Goal: Task Accomplishment & Management: Manage account settings

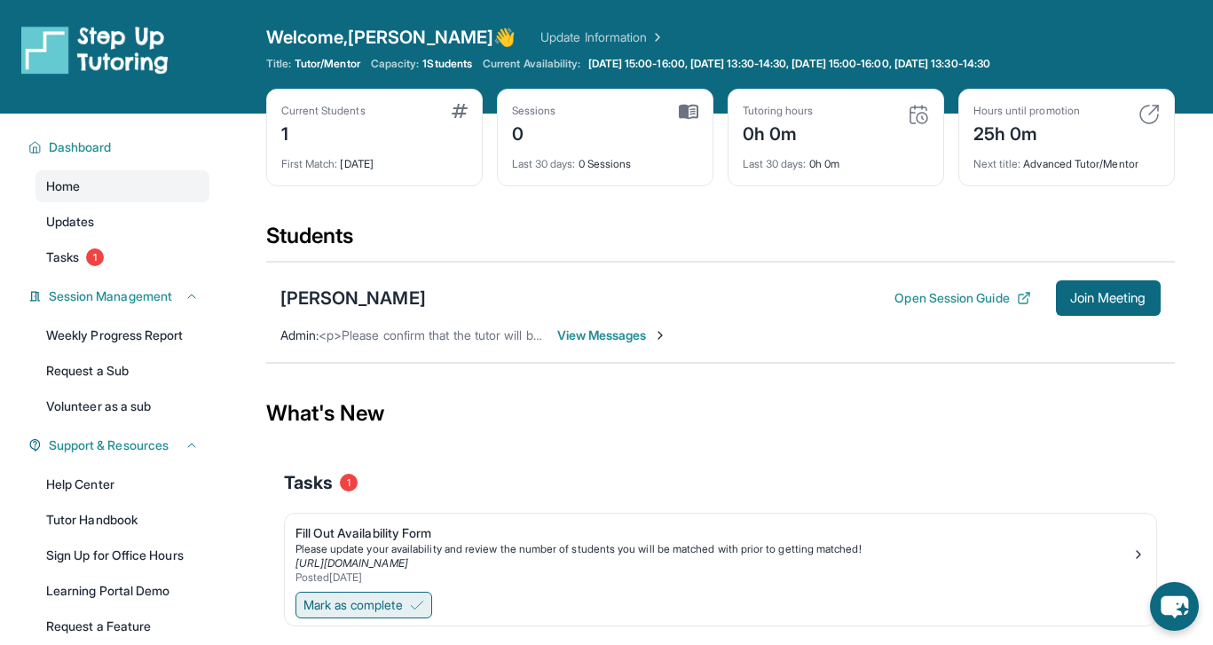
click at [354, 608] on span "Mark as complete" at bounding box center [352, 605] width 99 height 18
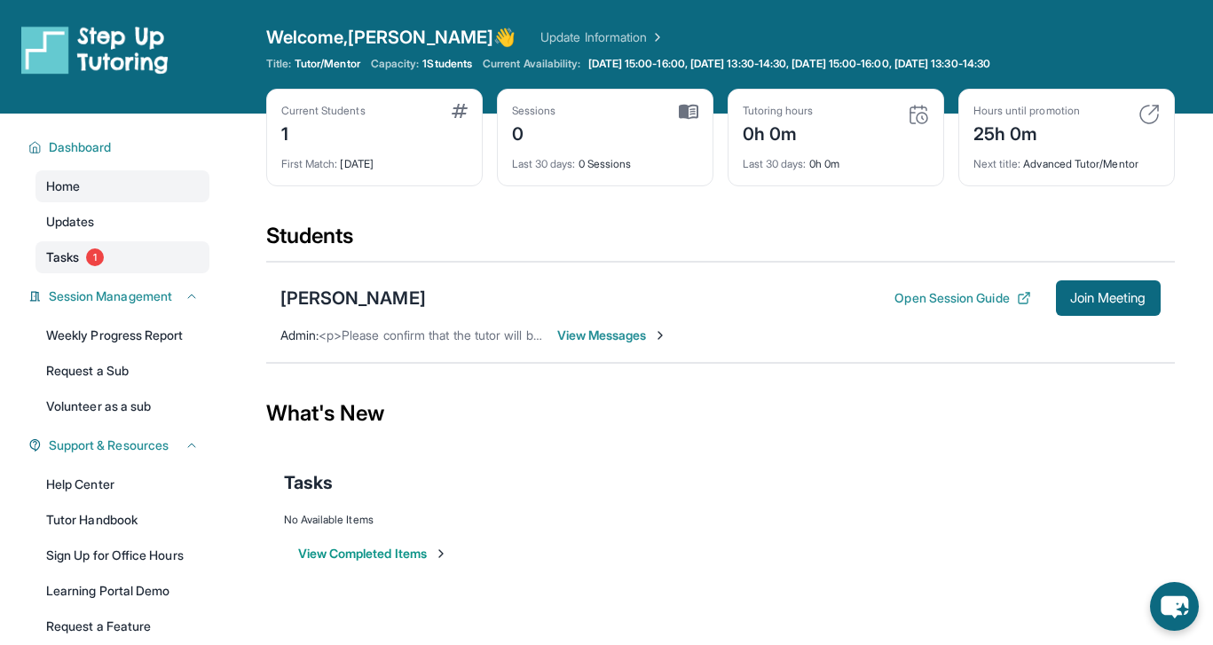
click at [184, 271] on link "Tasks 1" at bounding box center [122, 257] width 174 height 32
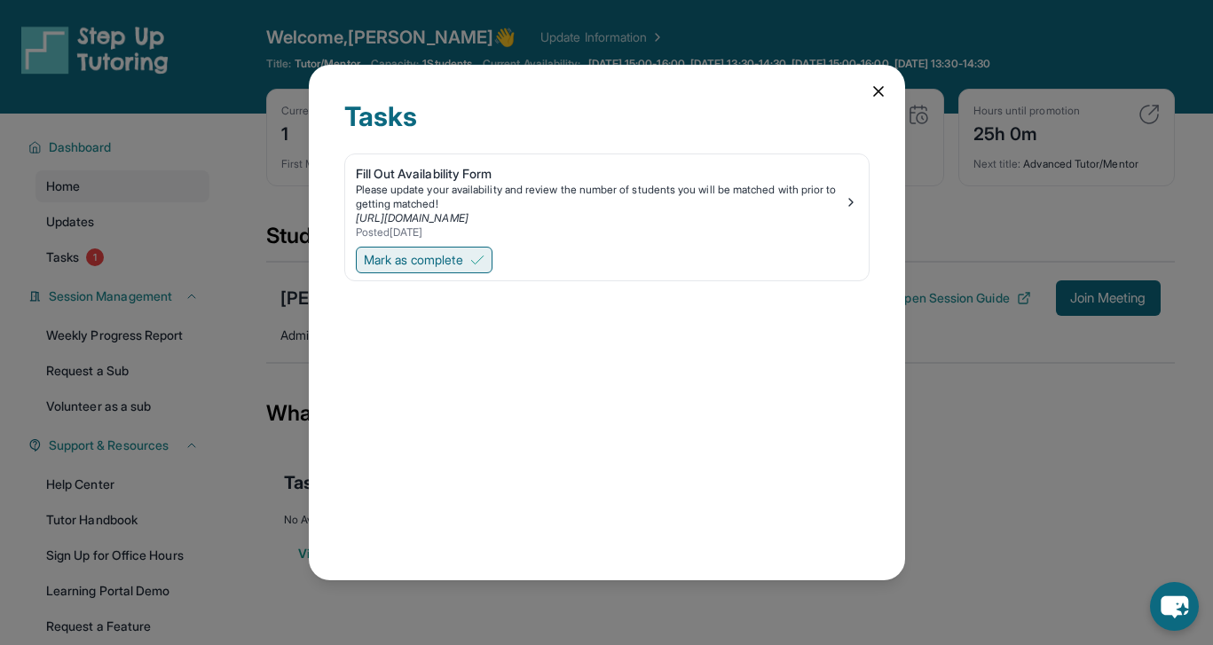
click at [405, 268] on span "Mark as complete" at bounding box center [413, 260] width 99 height 18
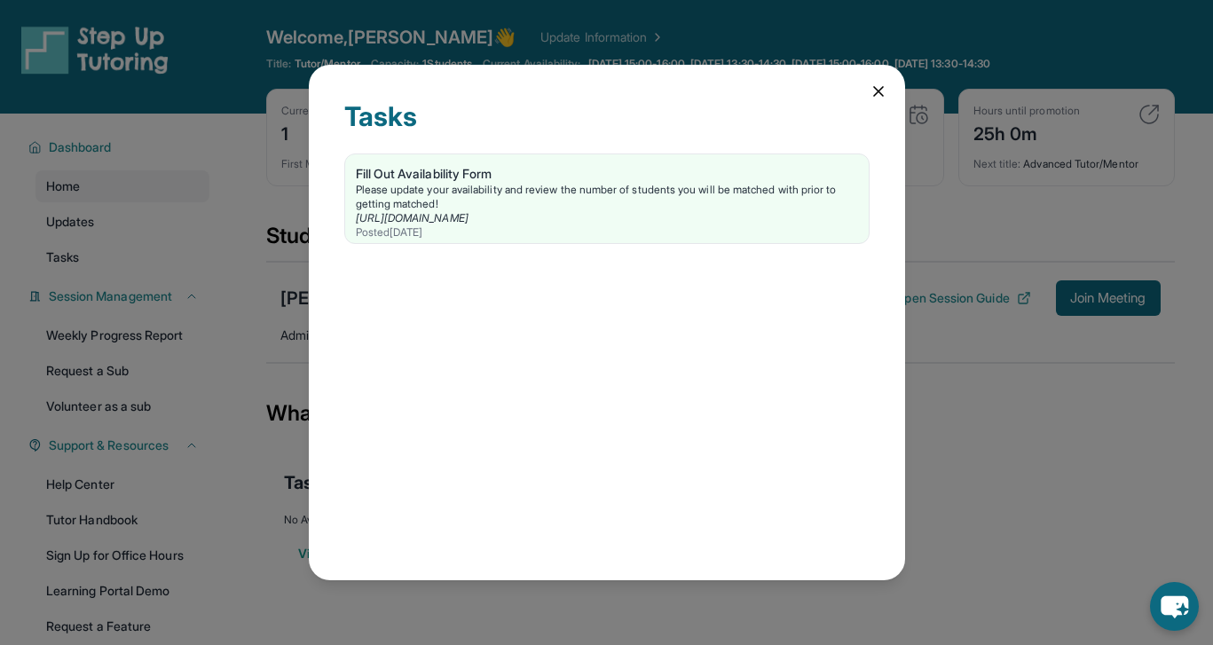
click at [872, 98] on icon at bounding box center [879, 92] width 18 height 18
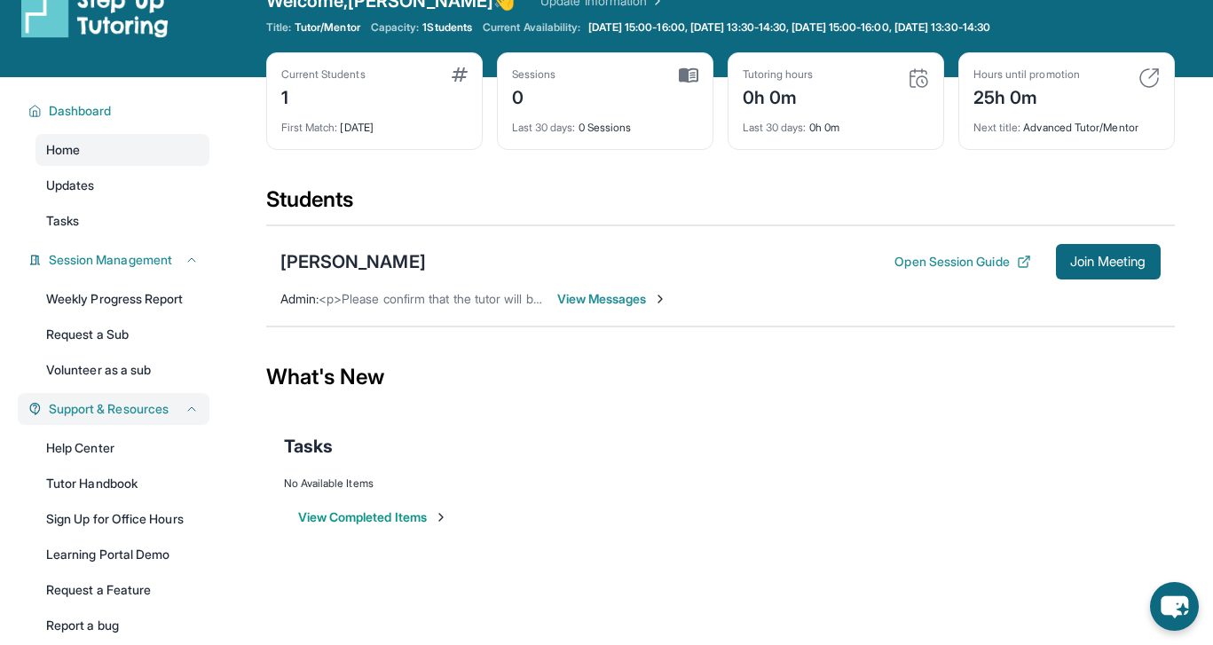
scroll to position [14, 0]
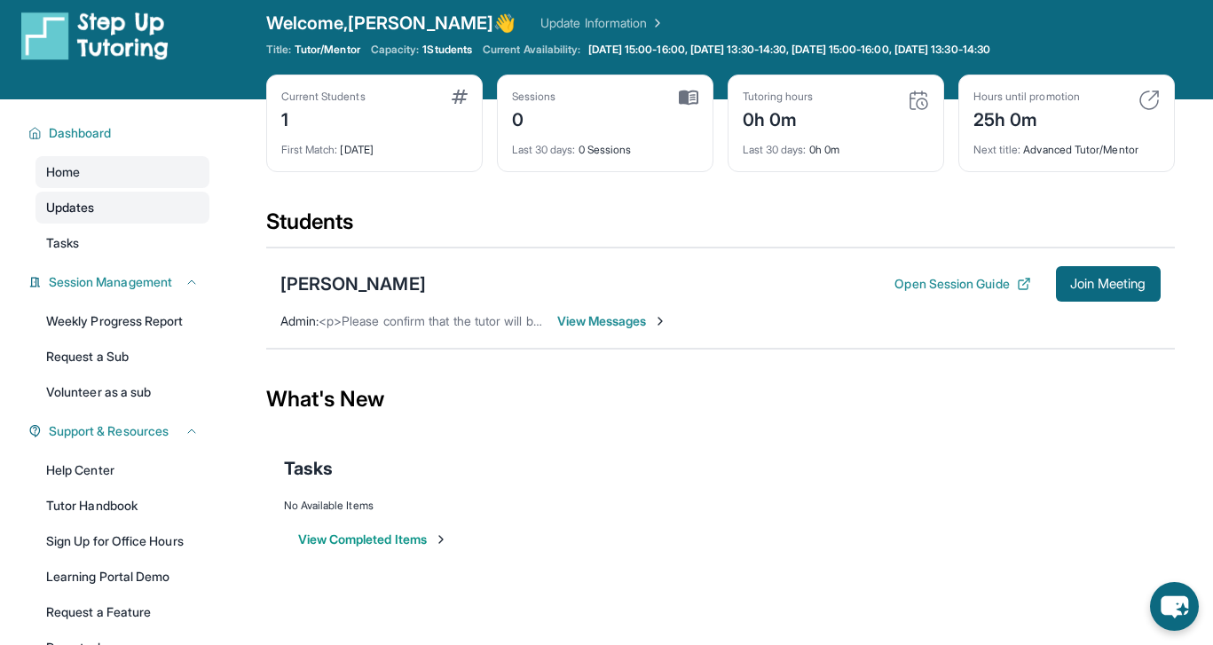
click at [152, 200] on link "Updates" at bounding box center [122, 208] width 174 height 32
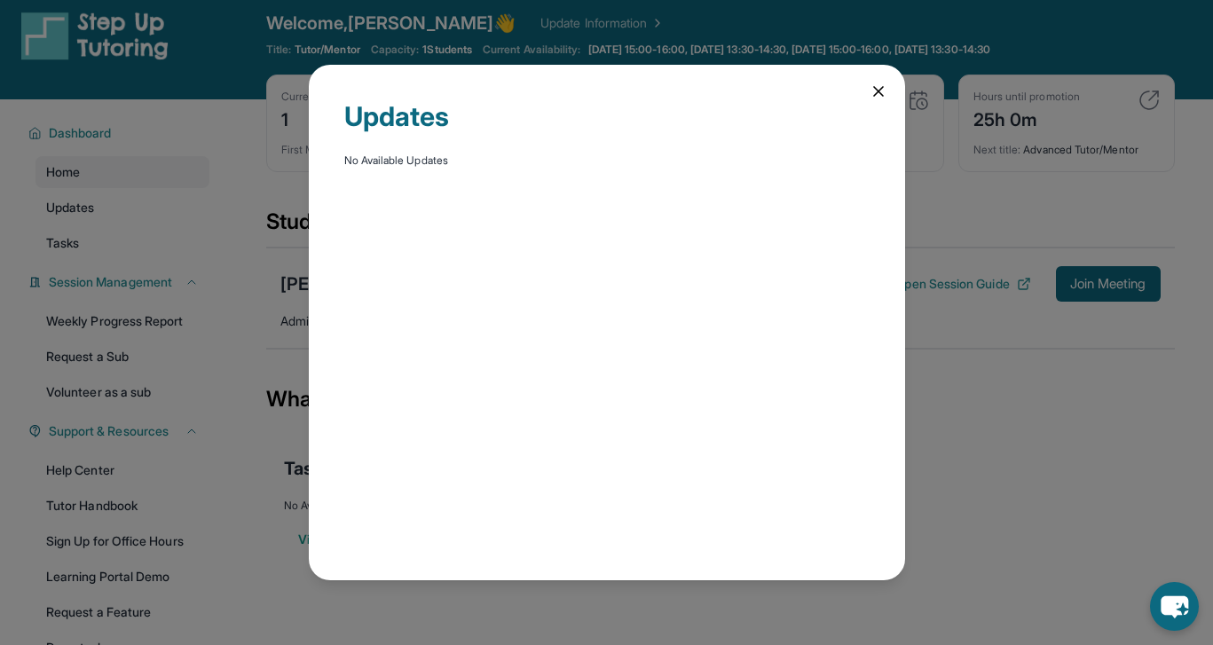
click at [127, 234] on div "Updates No Available Updates" at bounding box center [606, 322] width 1213 height 645
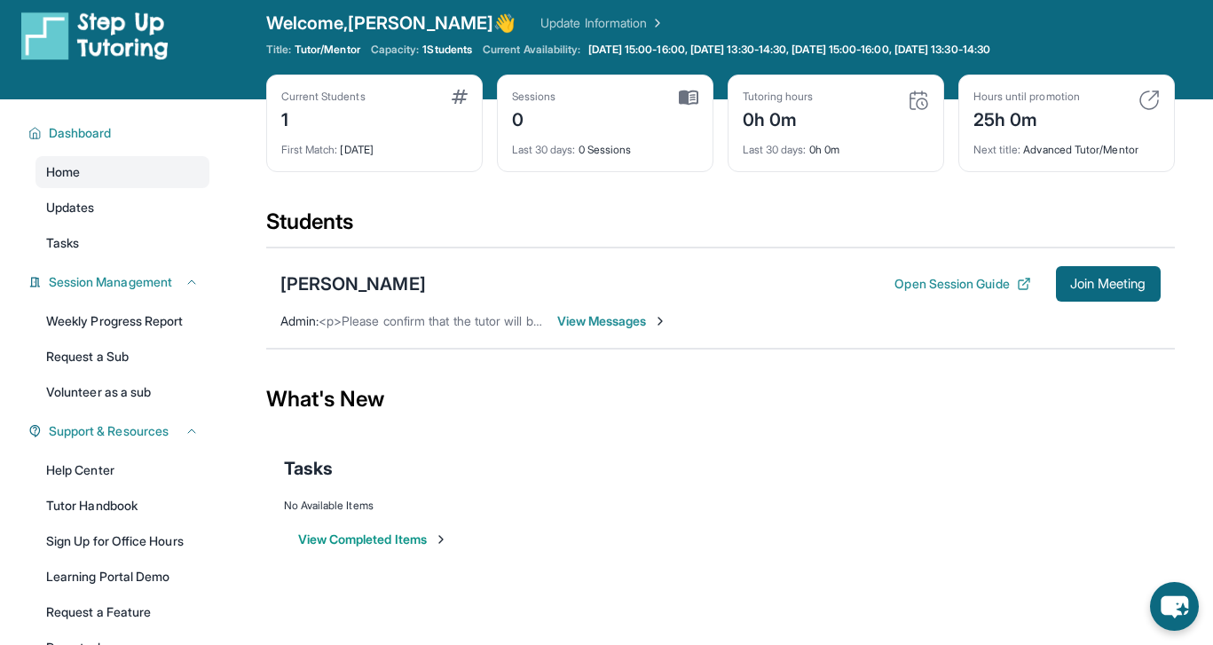
click at [633, 319] on span "View Messages" at bounding box center [612, 321] width 111 height 18
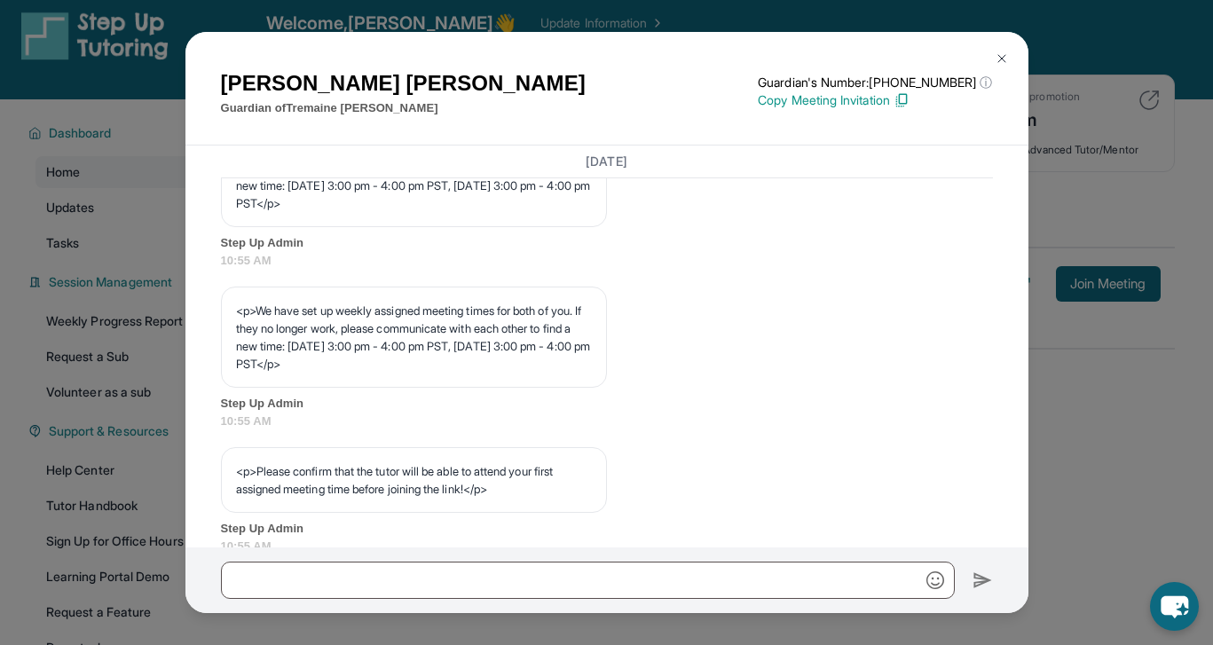
scroll to position [956, 0]
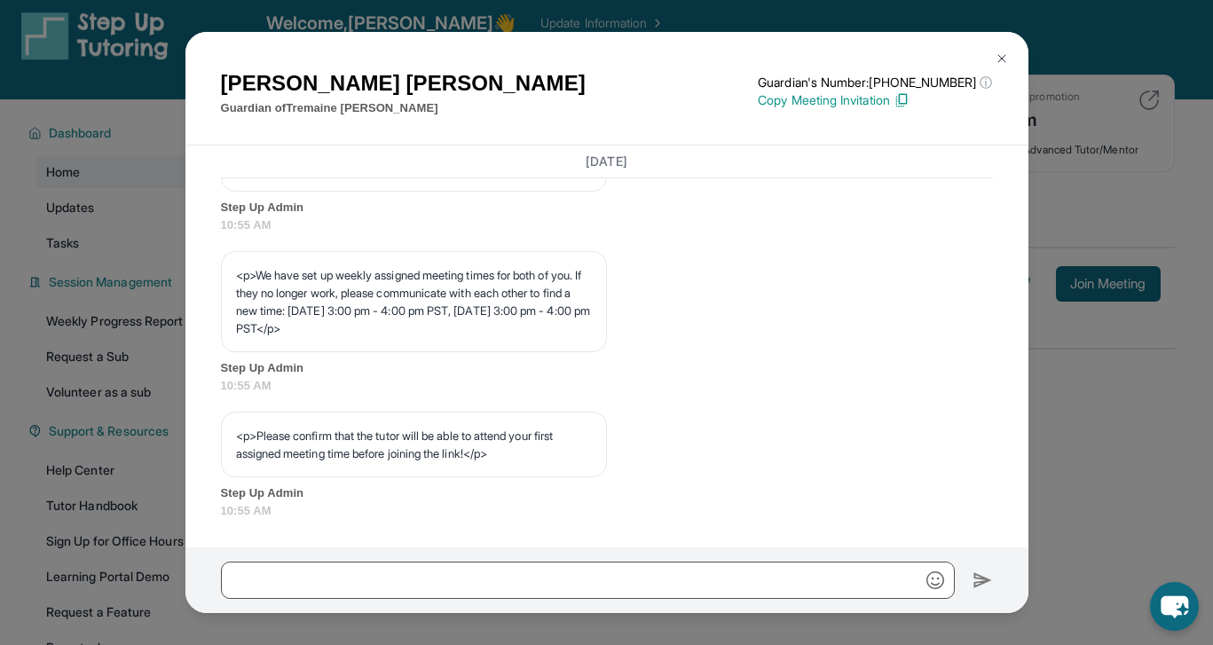
drag, startPoint x: 307, startPoint y: 327, endPoint x: 429, endPoint y: 324, distance: 121.6
click at [429, 326] on p "<p>We have set up weekly assigned meeting times for both of you. If they no lon…" at bounding box center [414, 301] width 356 height 71
drag, startPoint x: 429, startPoint y: 324, endPoint x: 306, endPoint y: 325, distance: 122.4
click at [306, 325] on p "<p>We have set up weekly assigned meeting times for both of you. If they no lon…" at bounding box center [414, 301] width 356 height 71
copy p "3:00 pm - 4:00 pm PST"
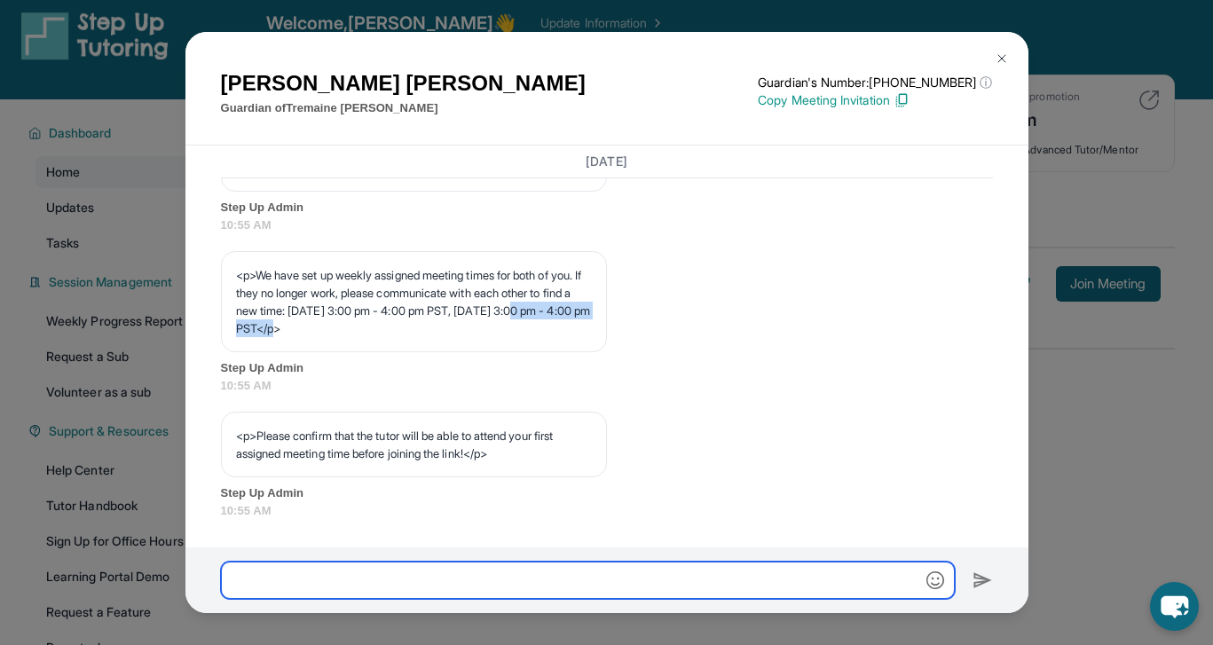
click at [357, 564] on input "text" at bounding box center [588, 580] width 734 height 37
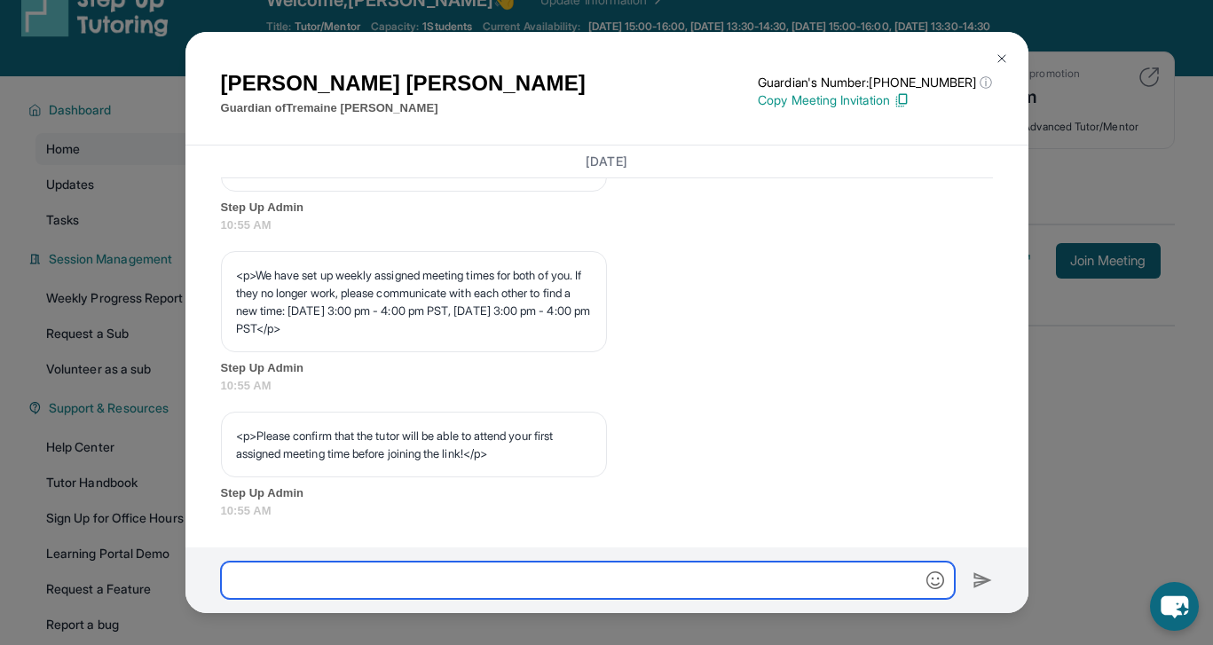
scroll to position [122, 0]
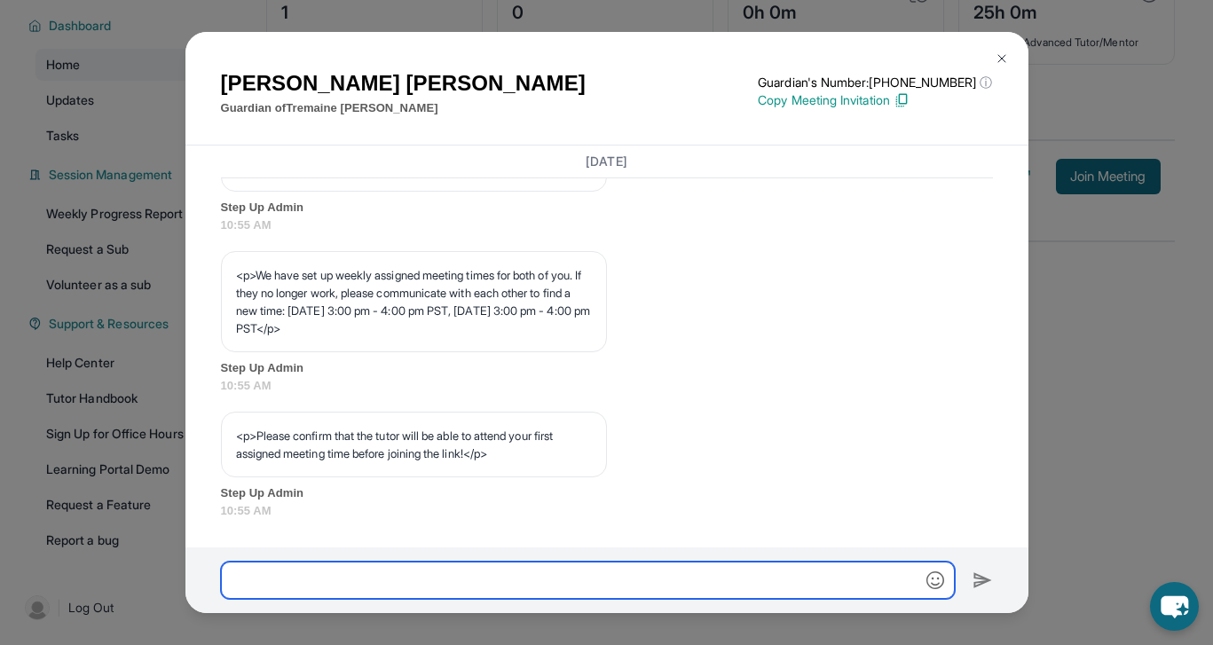
paste input "**********"
type input "**********"
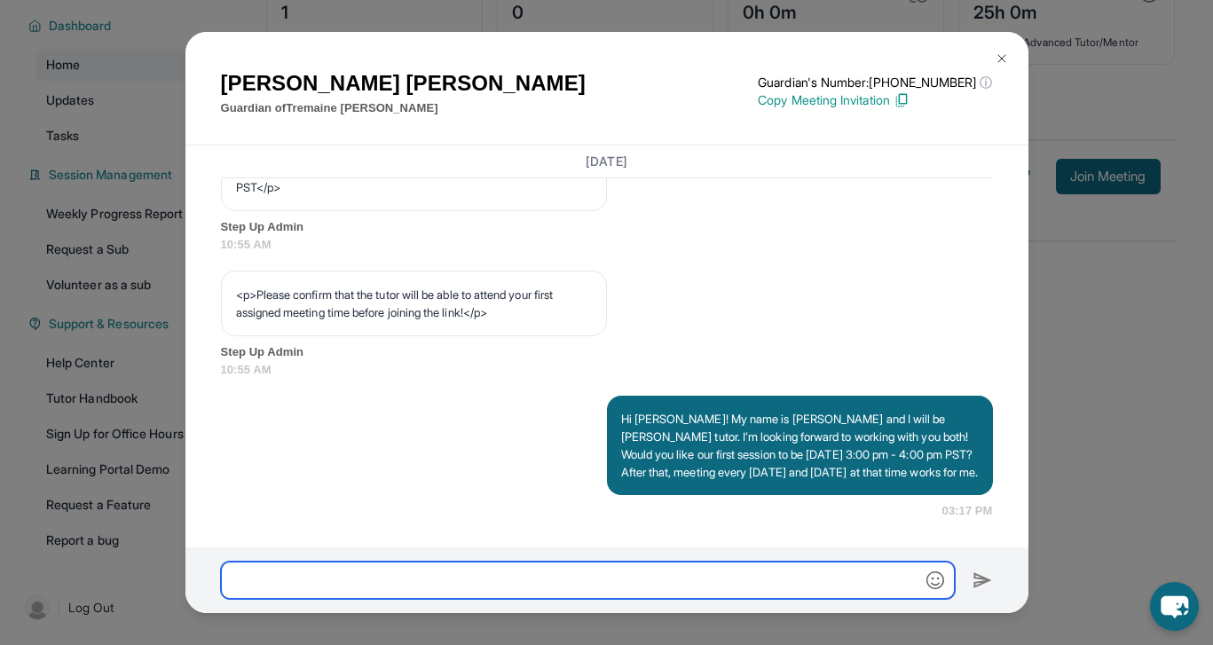
scroll to position [1116, 0]
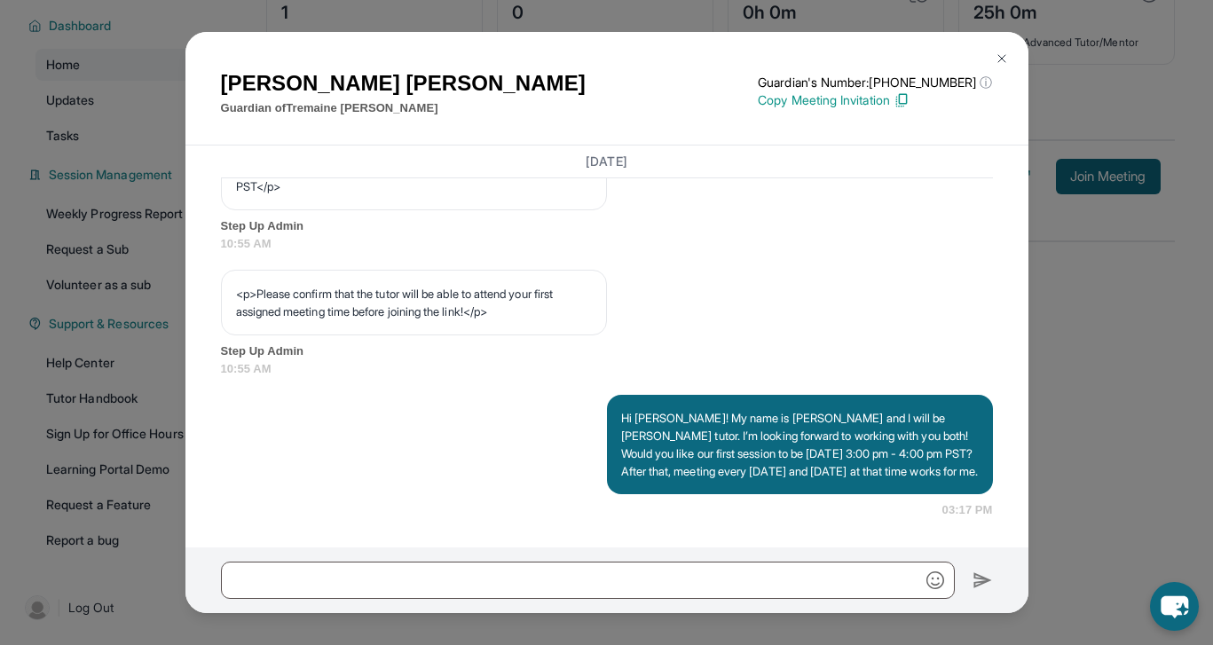
click at [999, 54] on img at bounding box center [1002, 58] width 14 height 14
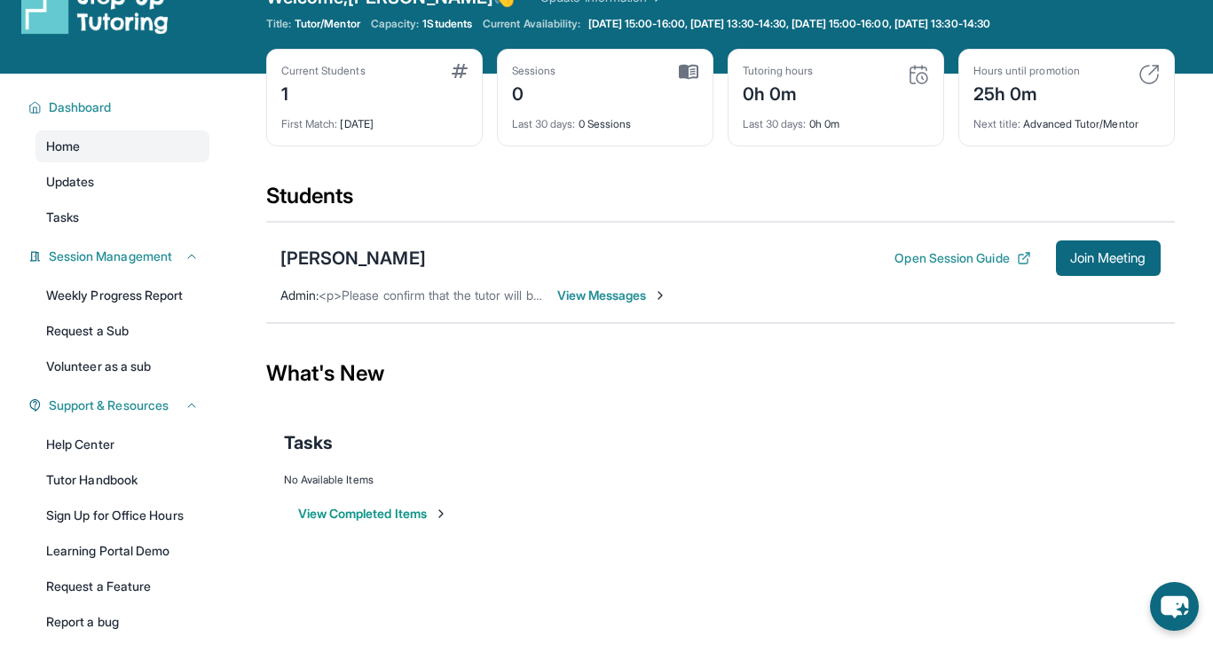
scroll to position [0, 0]
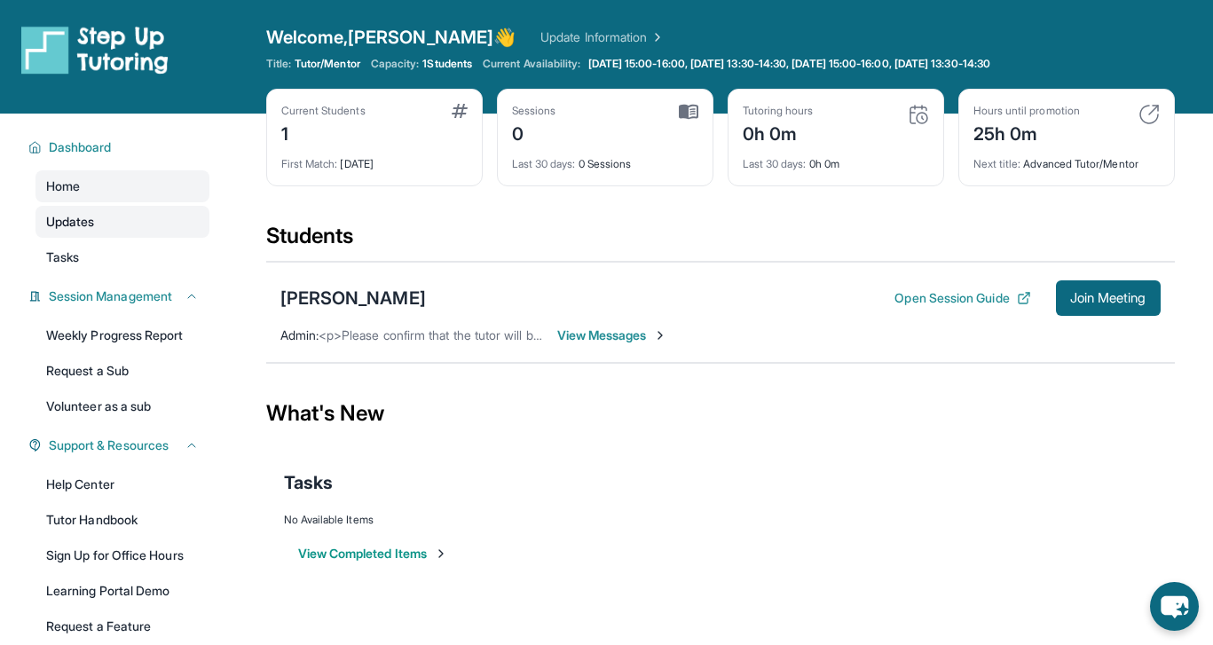
click at [144, 223] on link "Updates" at bounding box center [122, 222] width 174 height 32
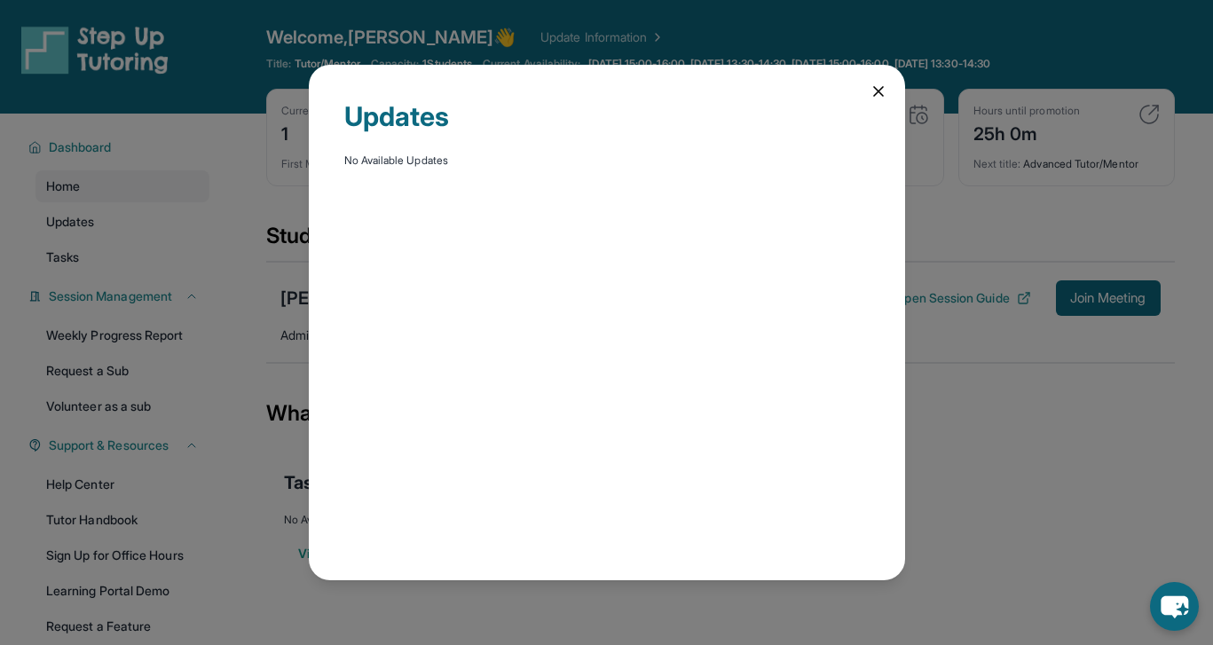
click at [144, 249] on div "Updates No Available Updates" at bounding box center [606, 322] width 1213 height 645
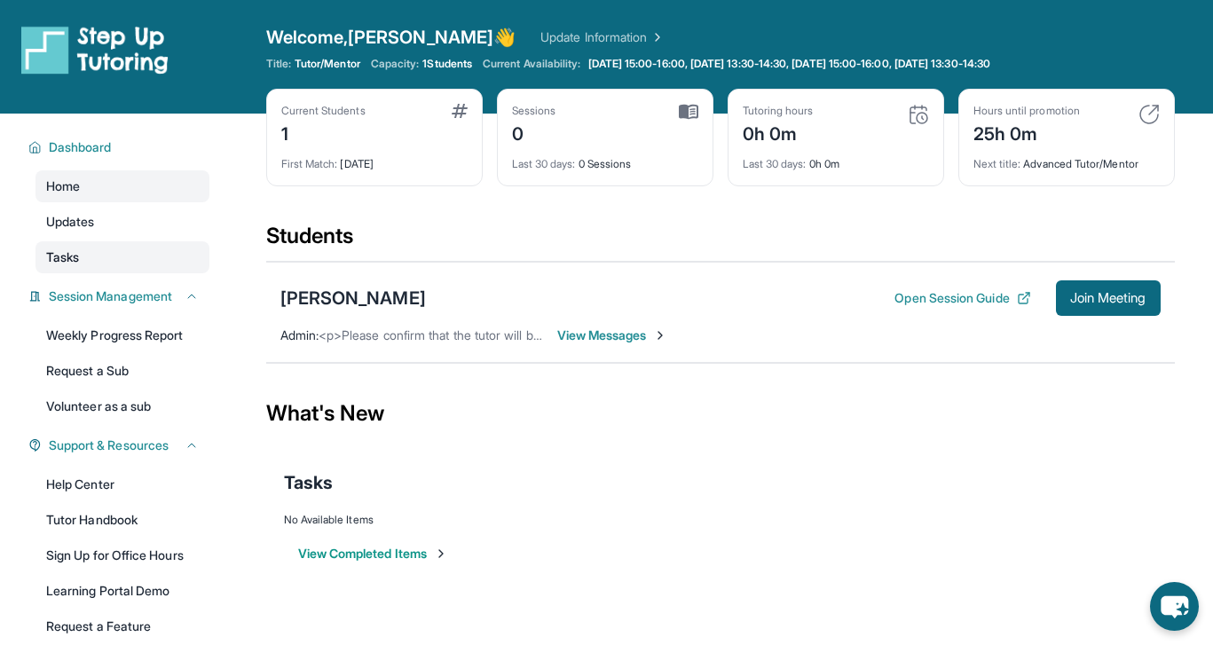
click at [139, 250] on link "Tasks" at bounding box center [122, 257] width 174 height 32
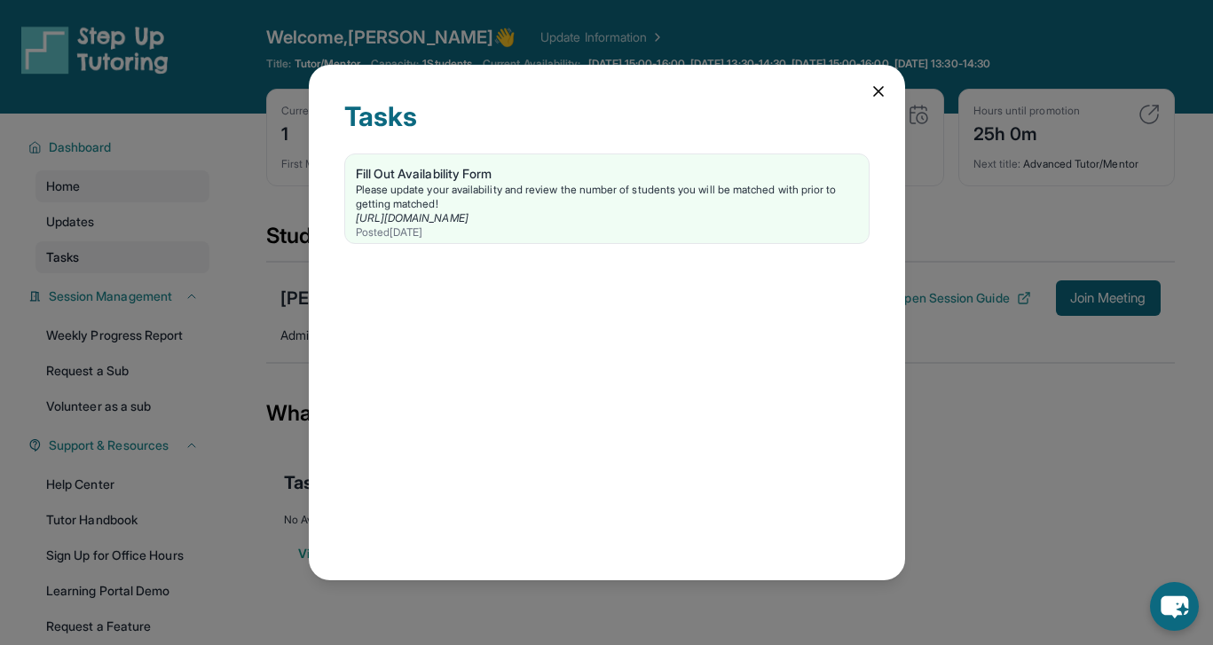
click at [139, 250] on div "Tasks Fill Out Availability Form Please update your availability and review the…" at bounding box center [606, 322] width 1213 height 645
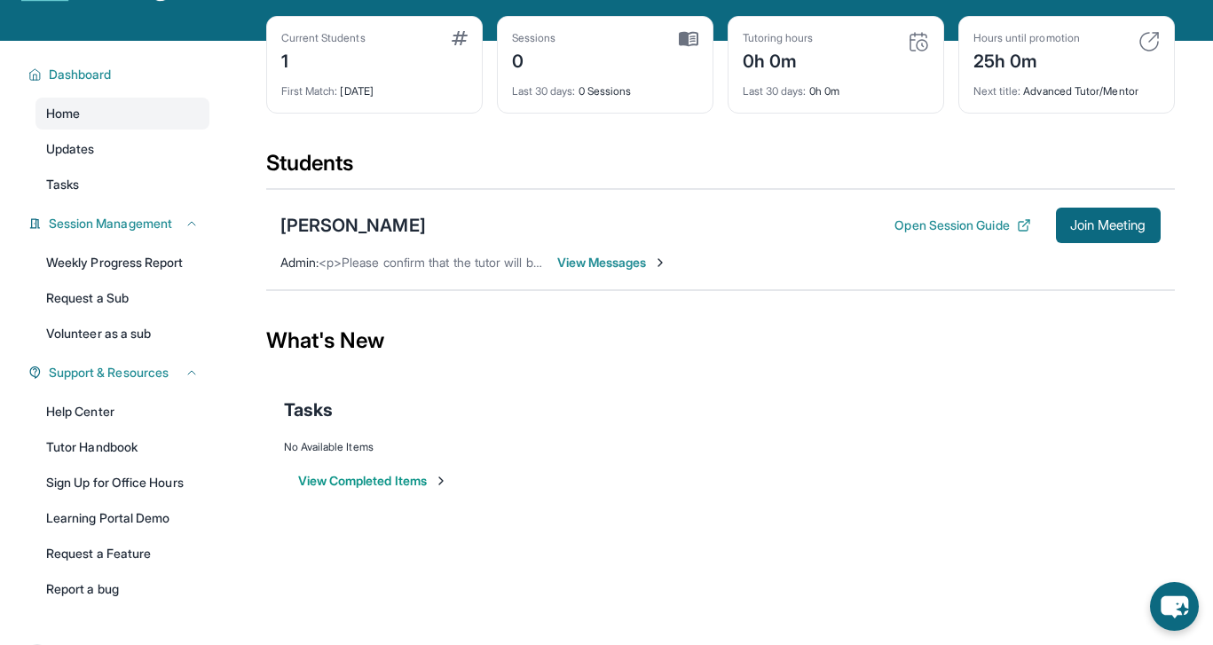
scroll to position [122, 0]
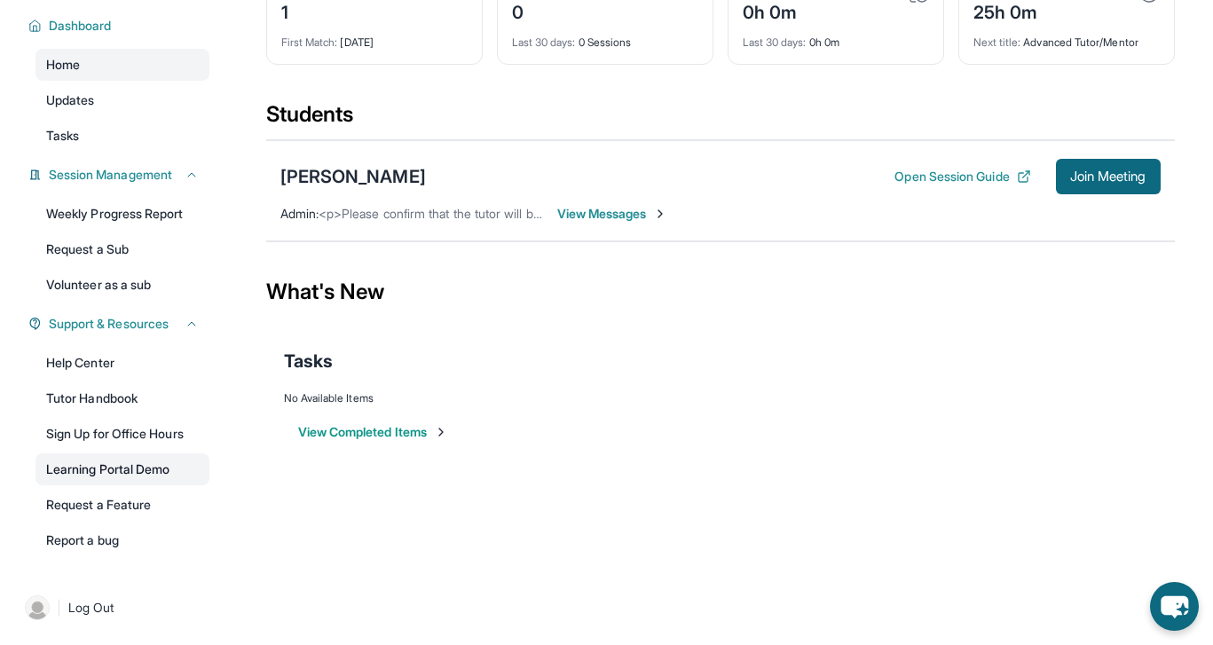
click at [142, 477] on link "Learning Portal Demo" at bounding box center [122, 469] width 174 height 32
click at [504, 452] on div "View Completed Items" at bounding box center [720, 431] width 873 height 53
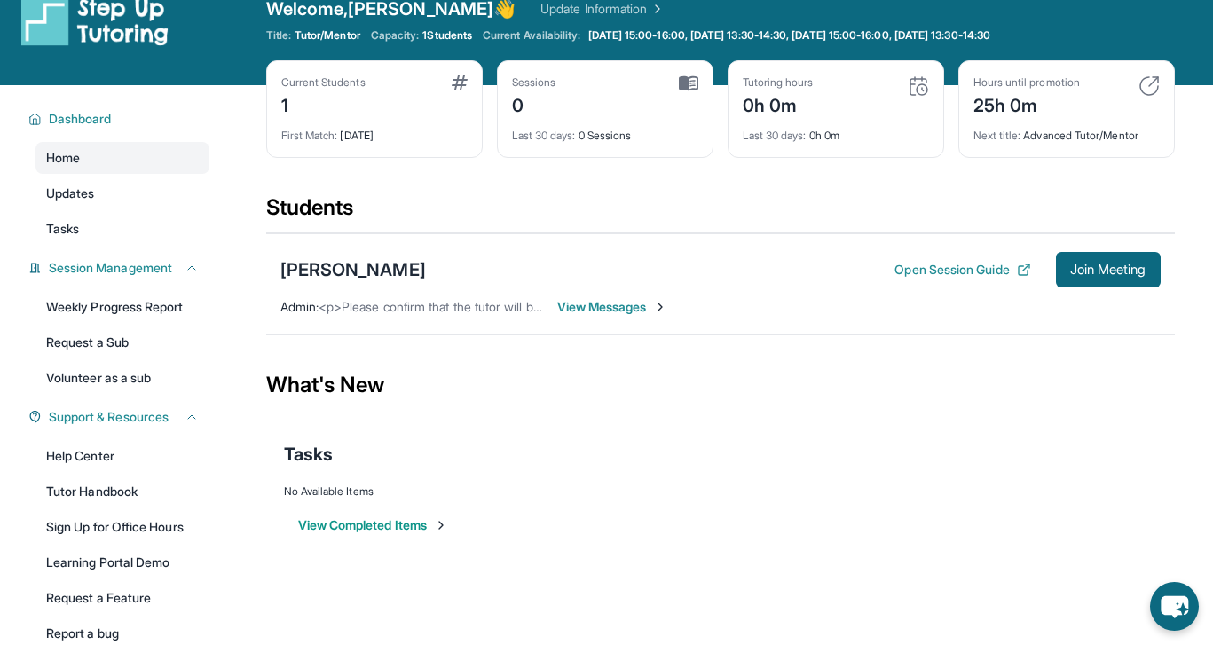
click at [610, 311] on span "View Messages" at bounding box center [612, 307] width 111 height 18
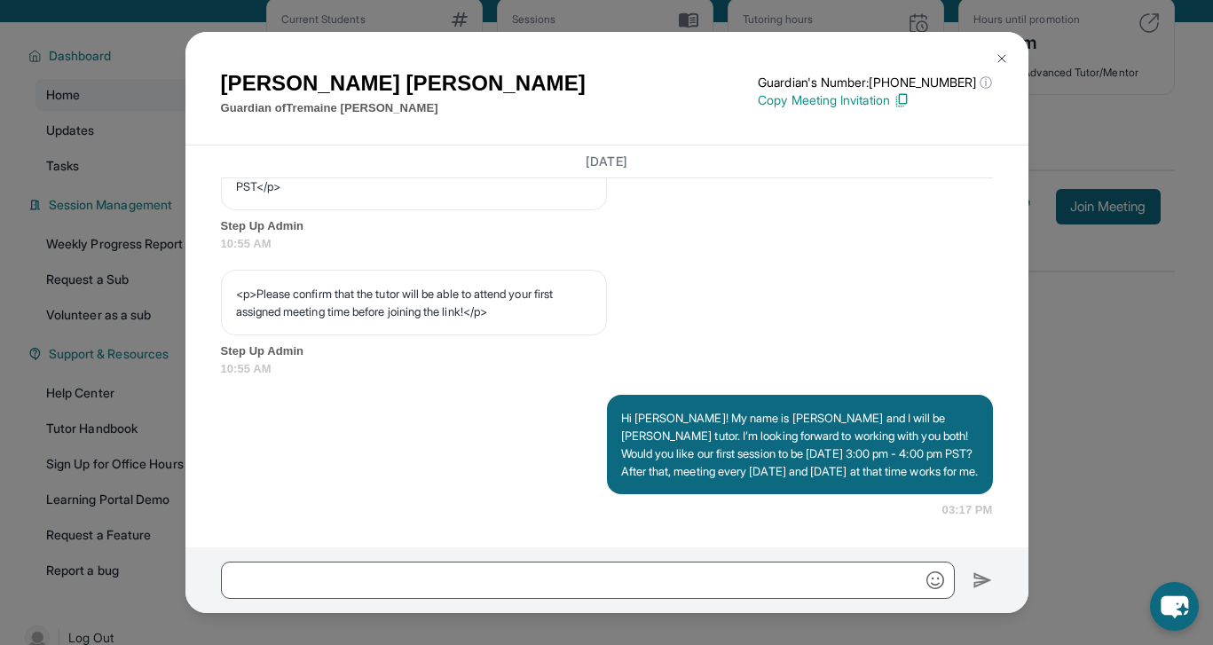
scroll to position [1073, 0]
click at [997, 59] on img at bounding box center [1002, 58] width 14 height 14
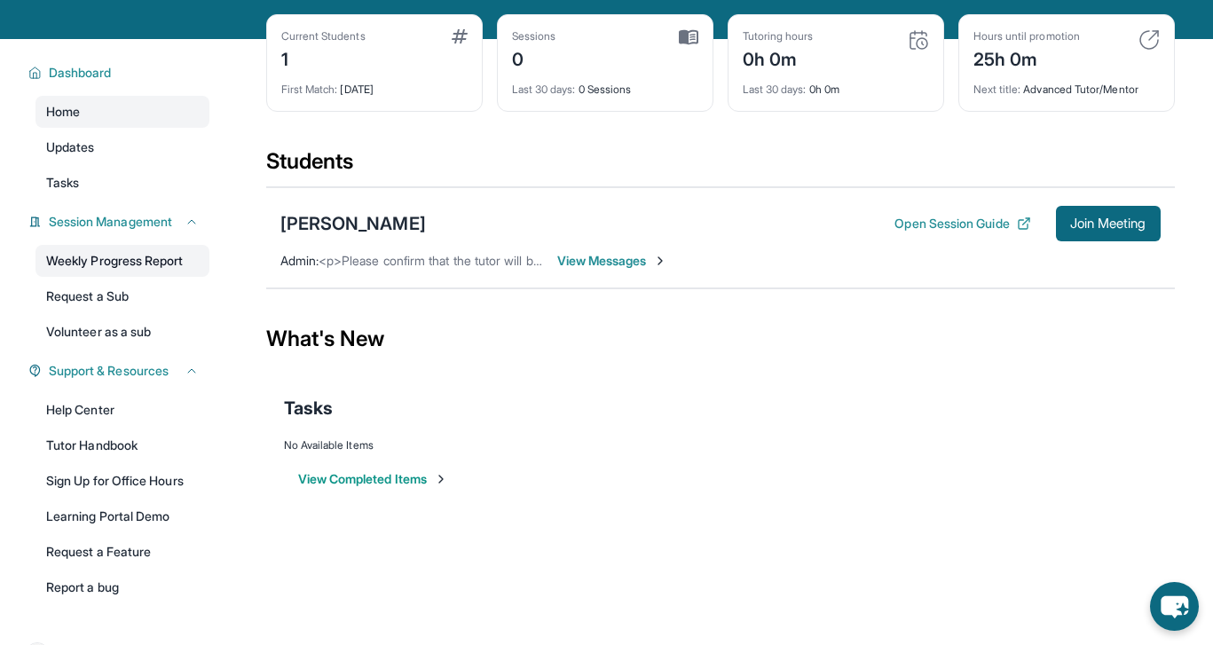
scroll to position [75, 0]
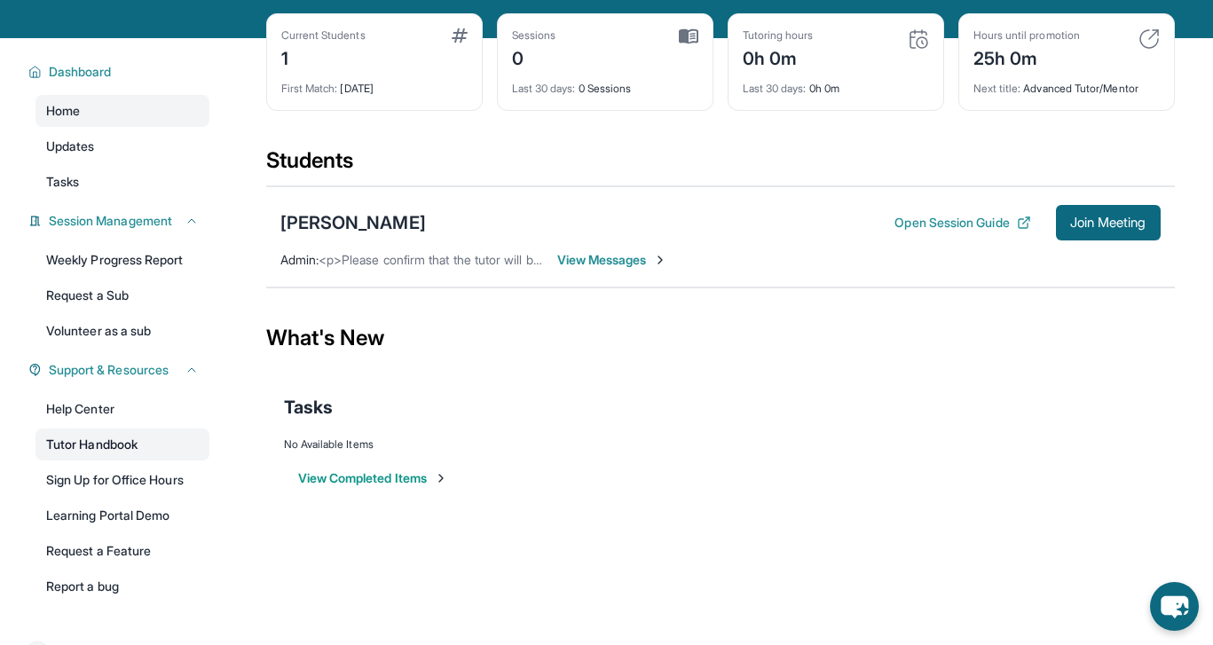
click at [126, 437] on link "Tutor Handbook" at bounding box center [122, 445] width 174 height 32
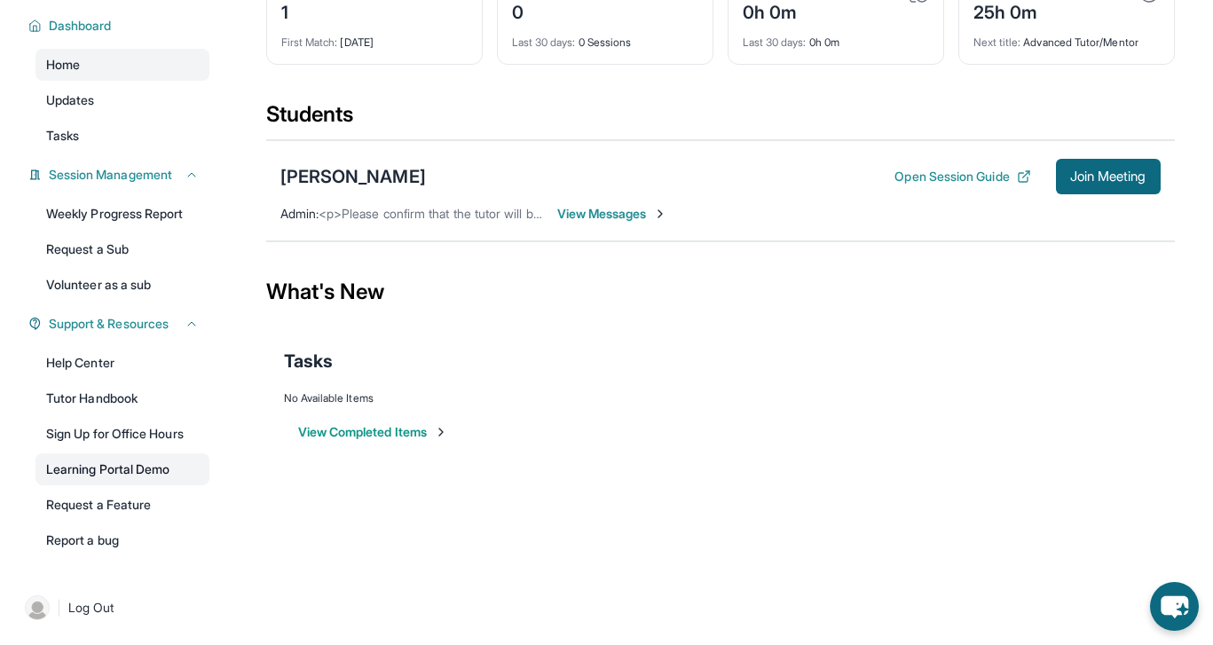
scroll to position [0, 0]
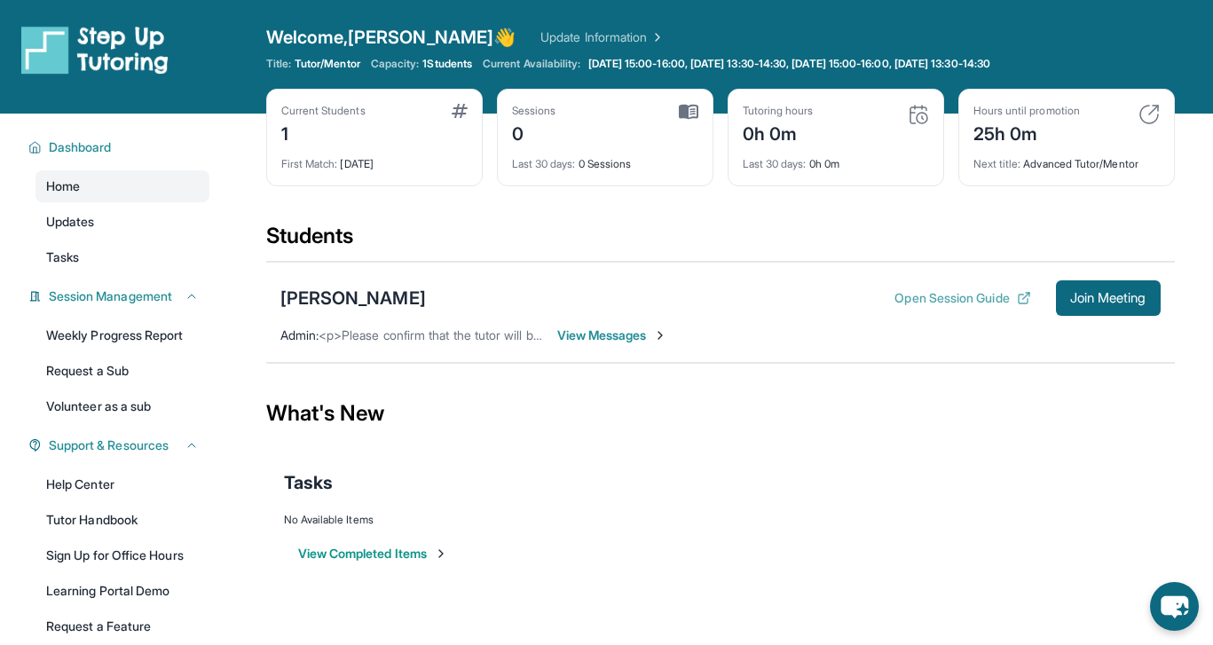
click at [917, 298] on button "Open Session Guide" at bounding box center [962, 298] width 136 height 18
click at [586, 336] on span "View Messages" at bounding box center [612, 336] width 111 height 18
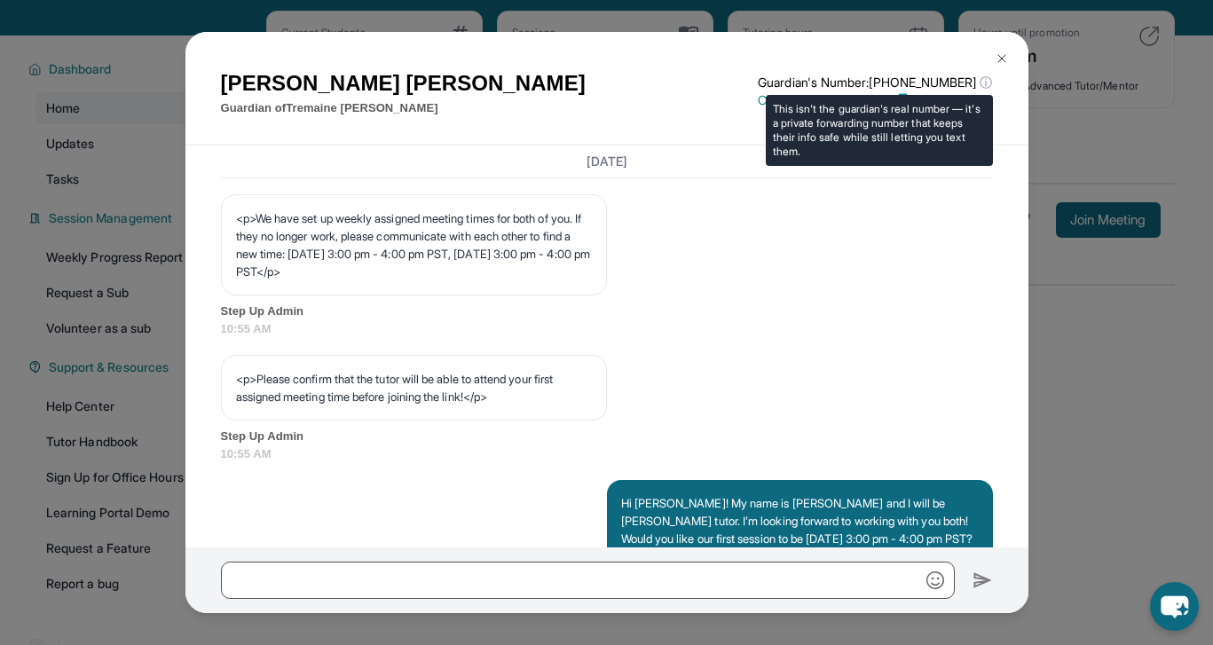
scroll to position [691, 0]
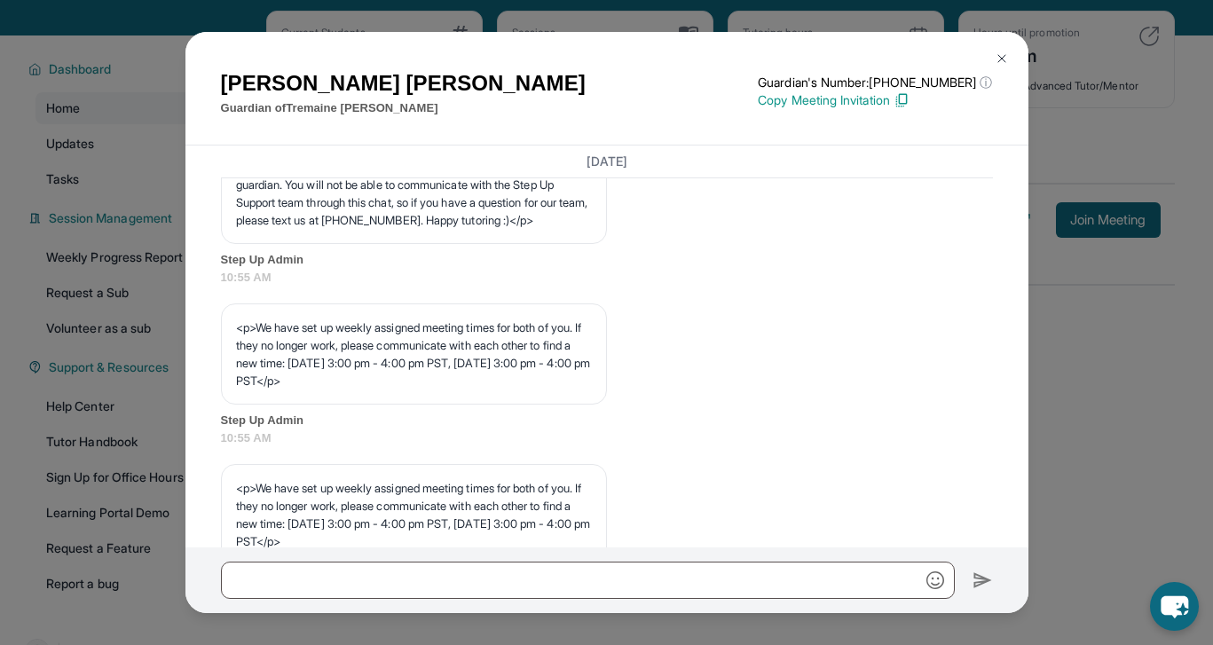
click at [1002, 51] on img at bounding box center [1002, 58] width 14 height 14
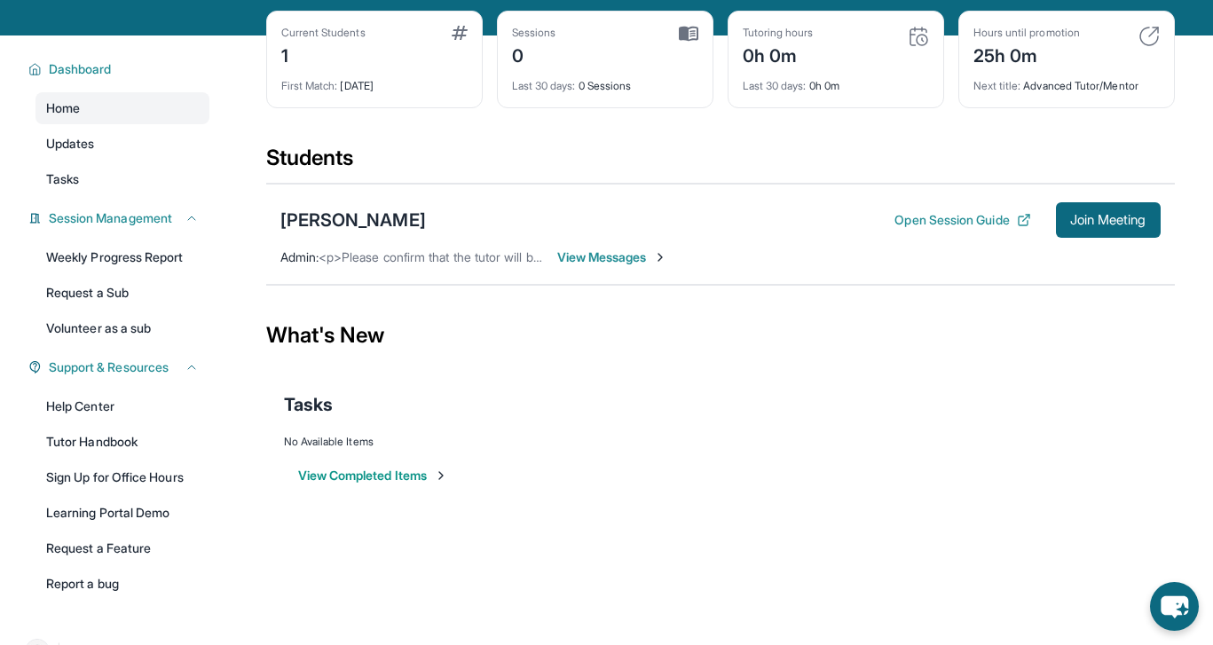
scroll to position [0, 0]
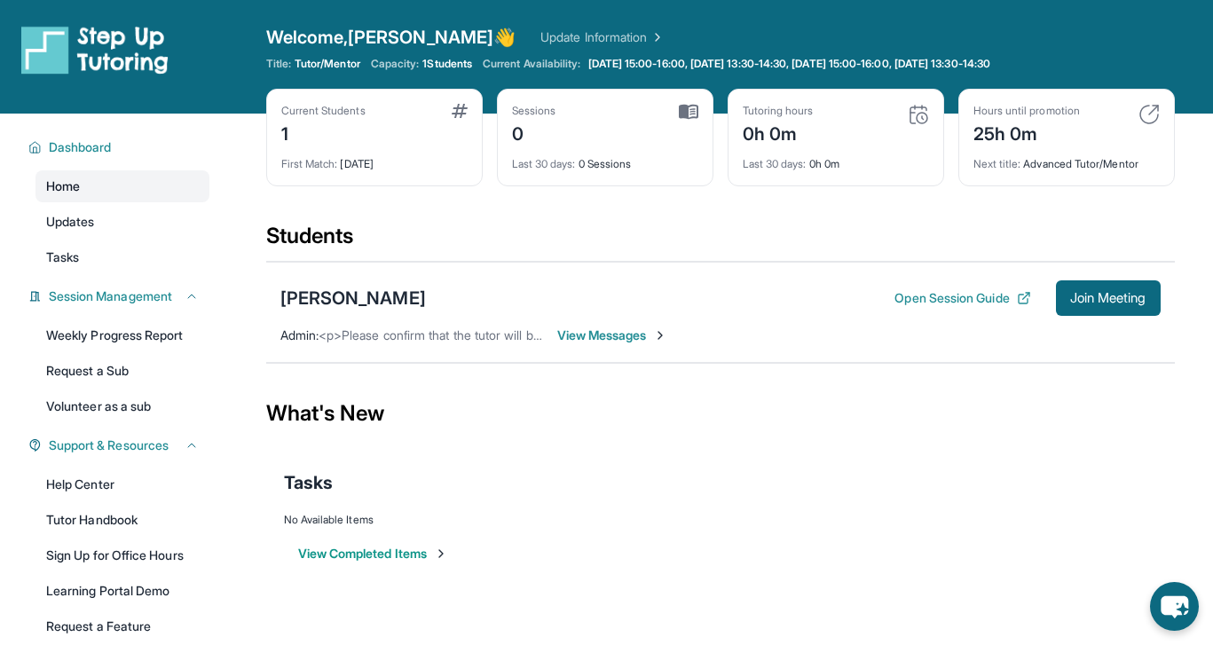
click at [139, 182] on link "Home" at bounding box center [122, 186] width 174 height 32
